Goal: Complete application form

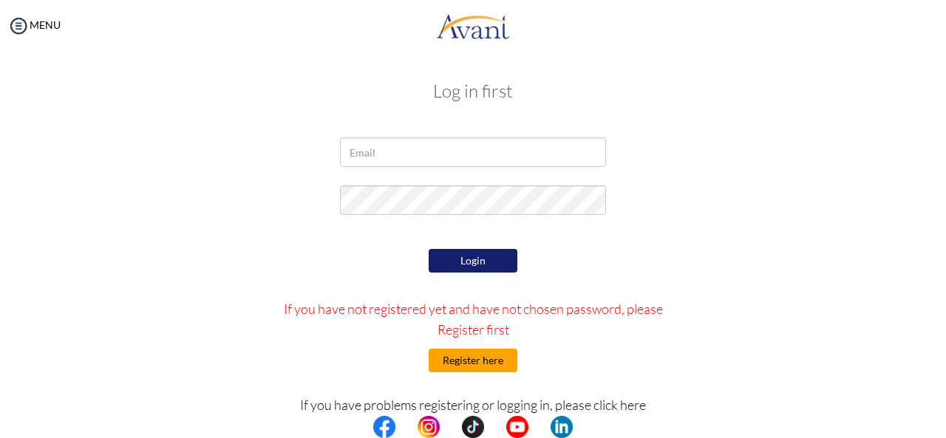
click at [466, 357] on button "Register here" at bounding box center [473, 361] width 89 height 24
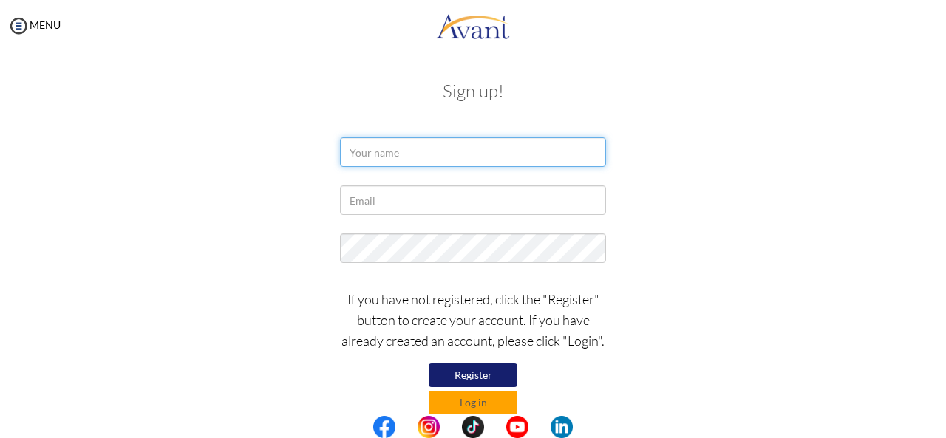
click at [378, 150] on input "text" at bounding box center [473, 153] width 266 height 30
type input "Ruth Mosomi Moenga"
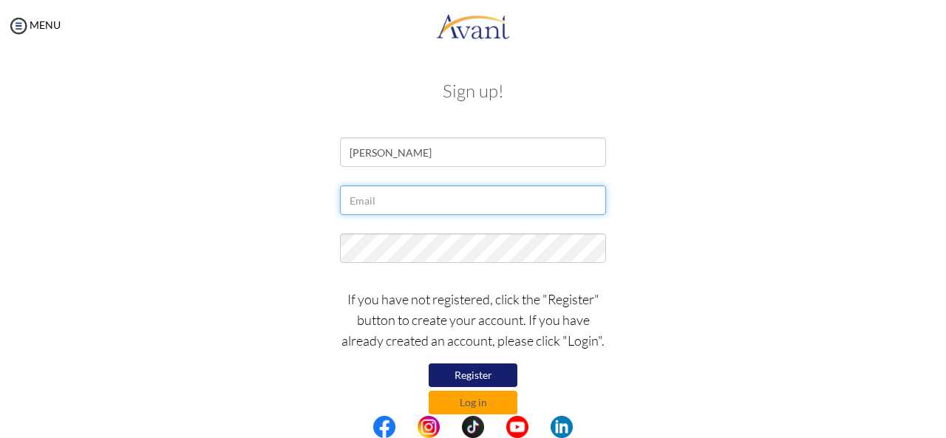
click at [393, 206] on input "text" at bounding box center [473, 201] width 266 height 30
type input "[EMAIL_ADDRESS][DOMAIN_NAME]"
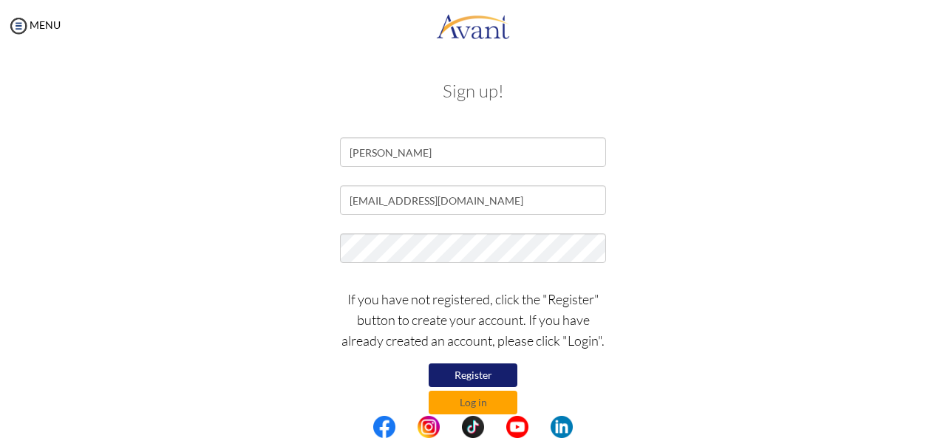
click at [487, 368] on button "Register" at bounding box center [473, 376] width 89 height 24
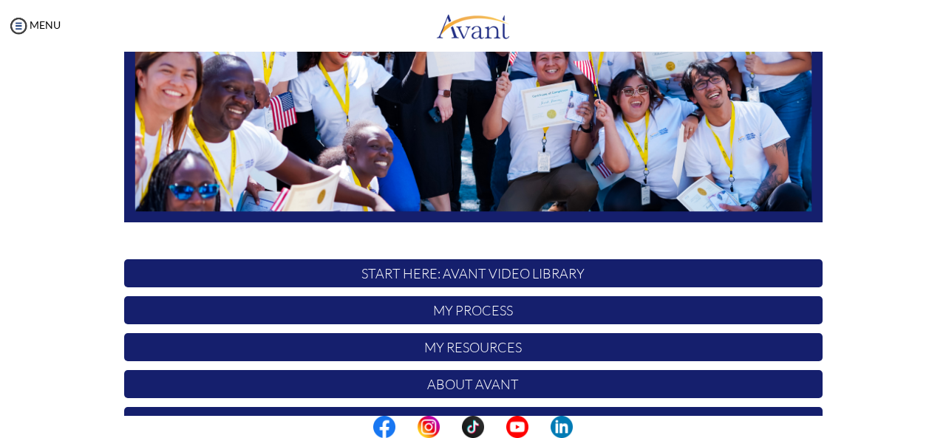
scroll to position [383, 0]
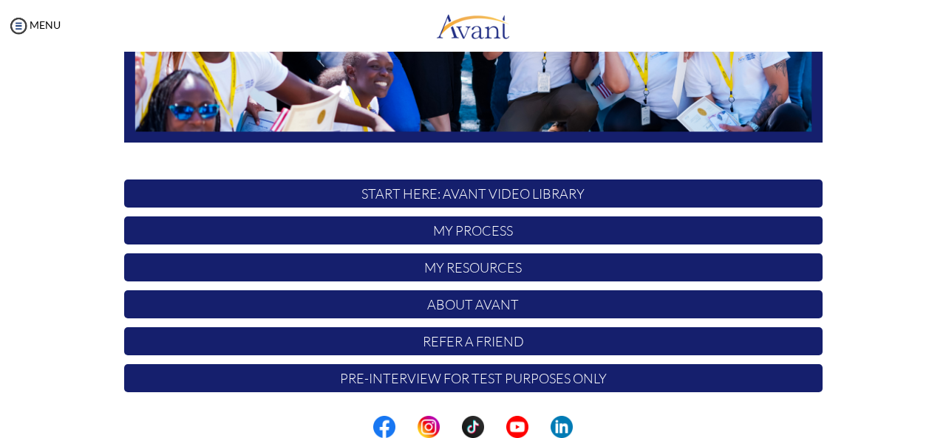
click at [487, 388] on p "Pre-Interview for test purposes only" at bounding box center [473, 378] width 699 height 28
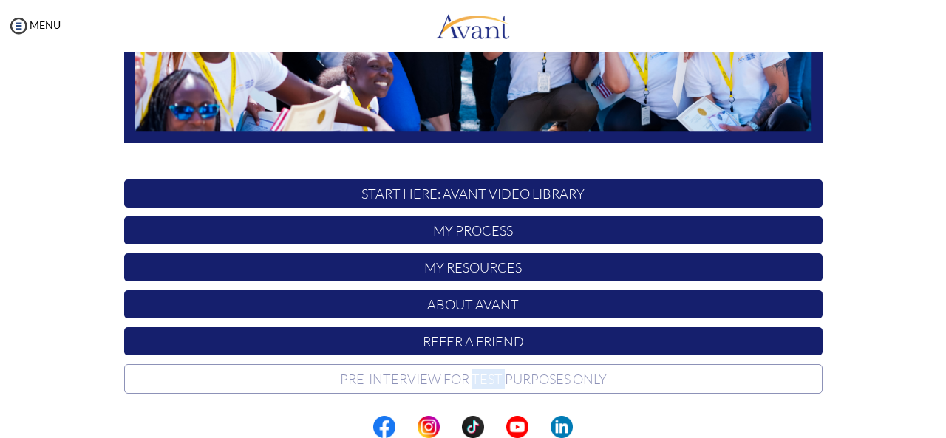
click at [487, 388] on p "Pre-Interview for test purposes only" at bounding box center [473, 379] width 699 height 30
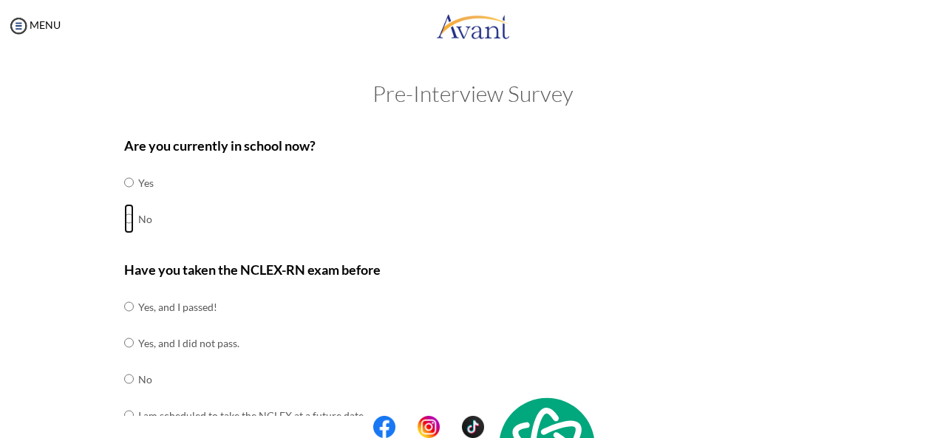
click at [126, 222] on input "radio" at bounding box center [129, 219] width 10 height 30
radio input "true"
click at [124, 308] on input "radio" at bounding box center [129, 307] width 10 height 30
radio input "true"
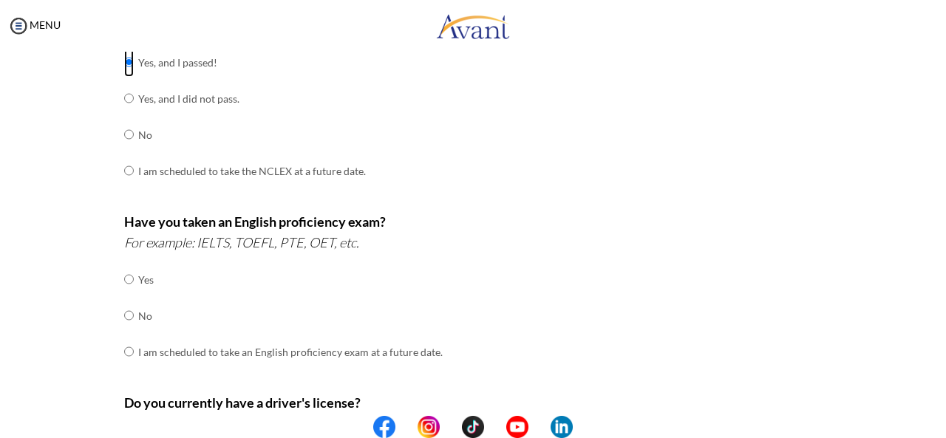
scroll to position [250, 0]
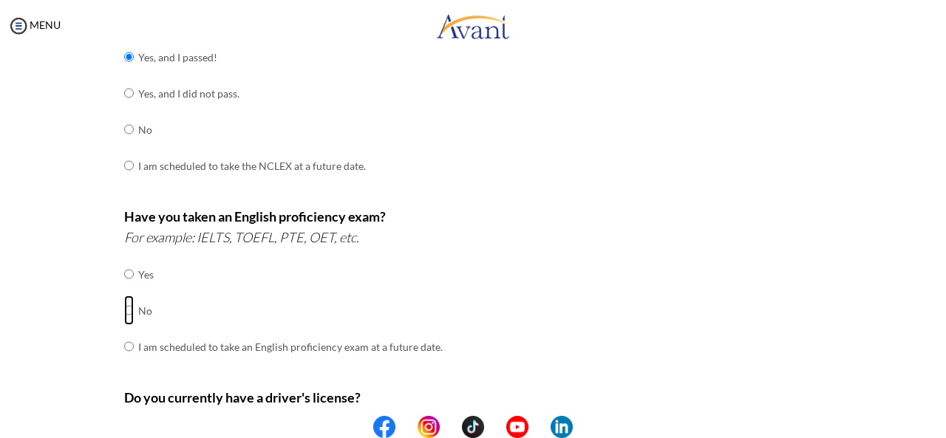
click at [126, 310] on input "radio" at bounding box center [129, 311] width 10 height 30
radio input "true"
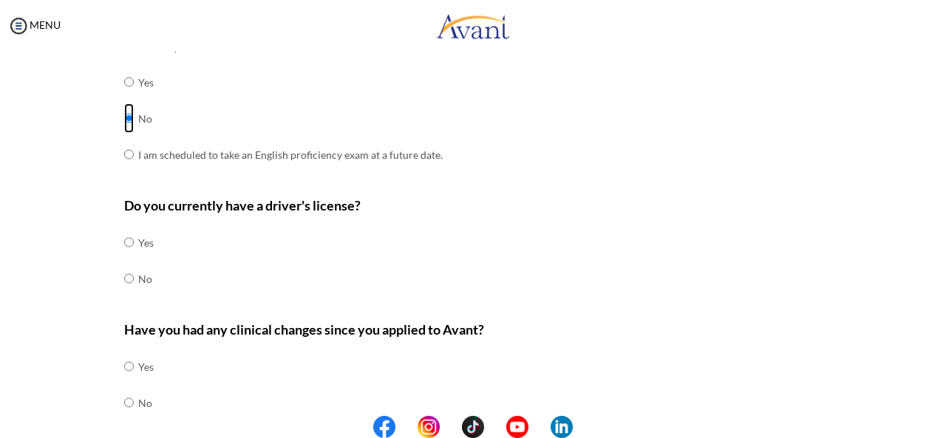
scroll to position [444, 0]
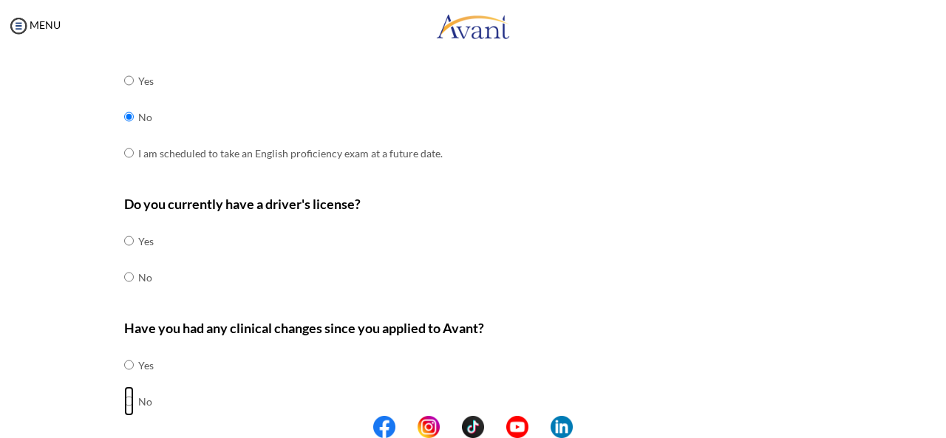
click at [124, 397] on input "radio" at bounding box center [129, 402] width 10 height 30
radio input "true"
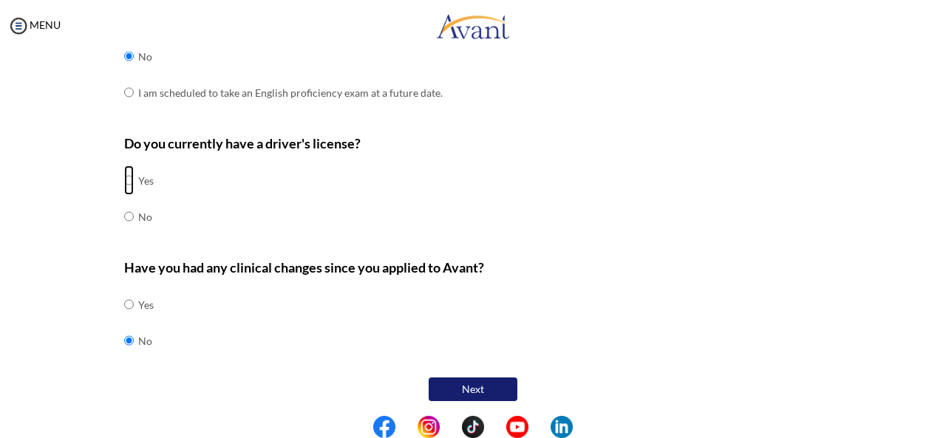
click at [124, 175] on input "radio" at bounding box center [129, 181] width 10 height 30
radio input "true"
click at [461, 385] on button "Next" at bounding box center [473, 390] width 89 height 24
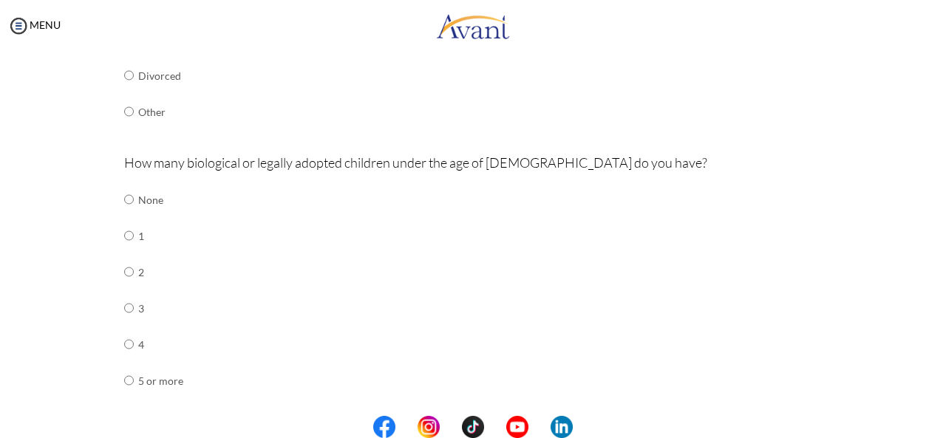
scroll to position [395, 0]
click at [124, 237] on input "radio" at bounding box center [129, 235] width 10 height 30
radio input "true"
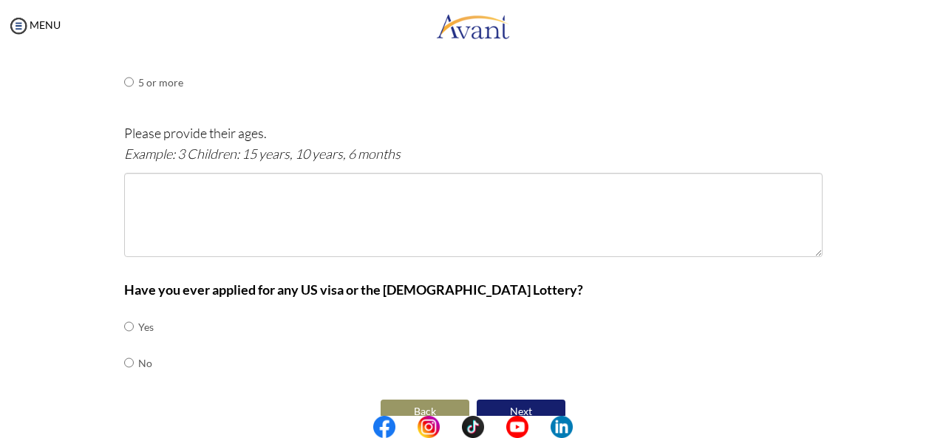
scroll to position [715, 0]
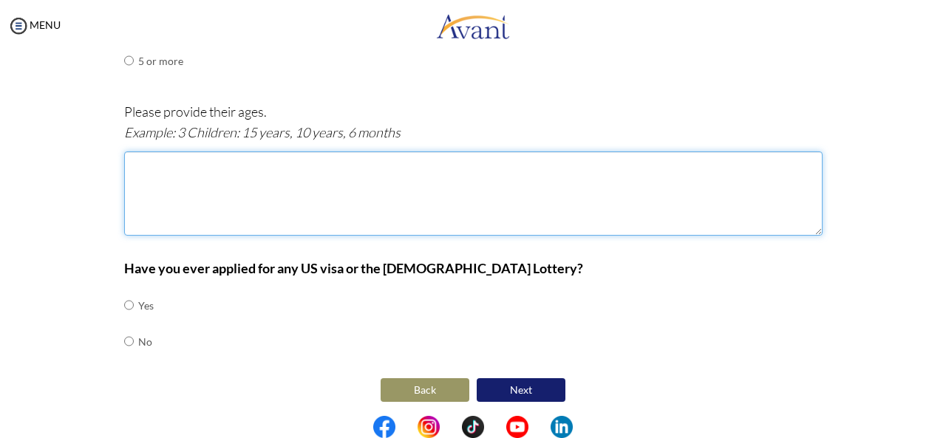
click at [125, 156] on textarea at bounding box center [473, 194] width 699 height 84
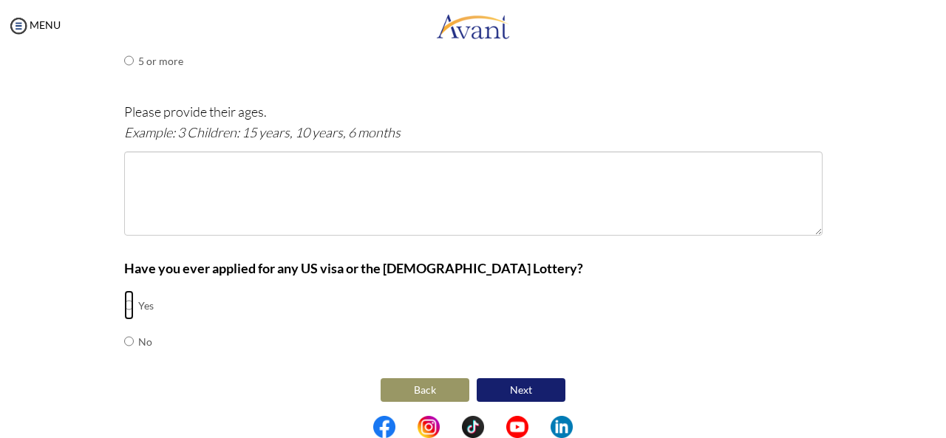
click at [124, 301] on input "radio" at bounding box center [129, 306] width 10 height 30
radio input "true"
click at [507, 381] on button "Next" at bounding box center [521, 390] width 89 height 24
